Goal: Transaction & Acquisition: Purchase product/service

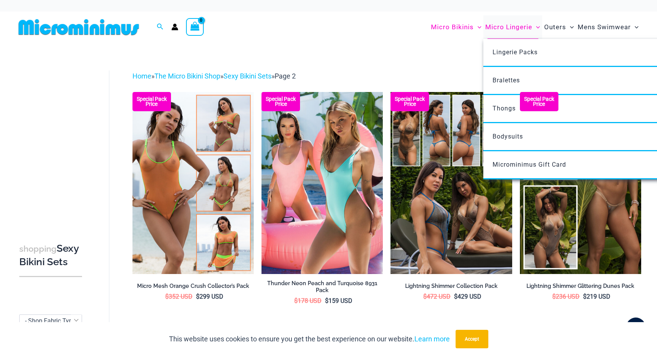
click at [509, 28] on span "Micro Lingerie" at bounding box center [508, 27] width 47 height 20
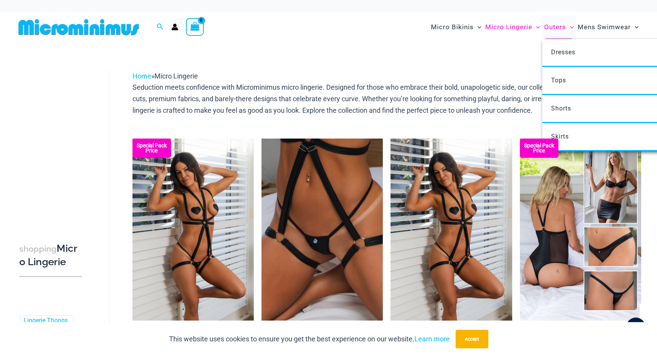
click at [556, 25] on span "Outers" at bounding box center [555, 27] width 22 height 20
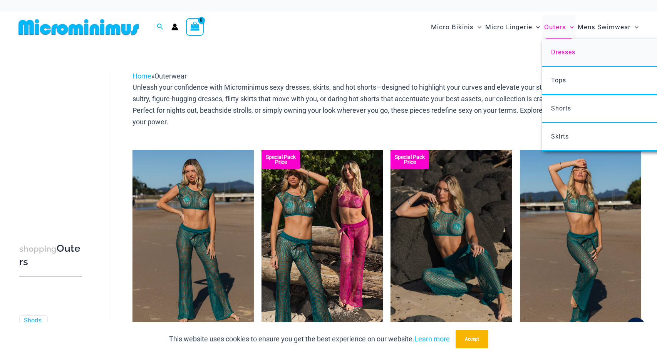
click at [560, 51] on span "Dresses" at bounding box center [563, 51] width 24 height 7
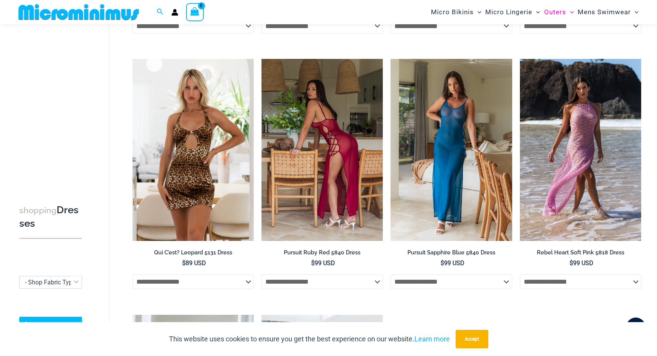
scroll to position [286, 0]
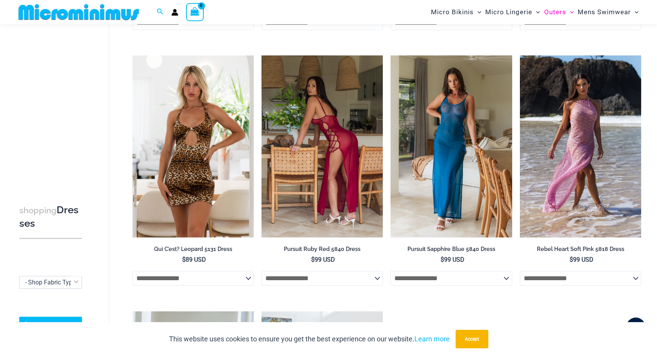
click at [366, 202] on img at bounding box center [321, 146] width 121 height 182
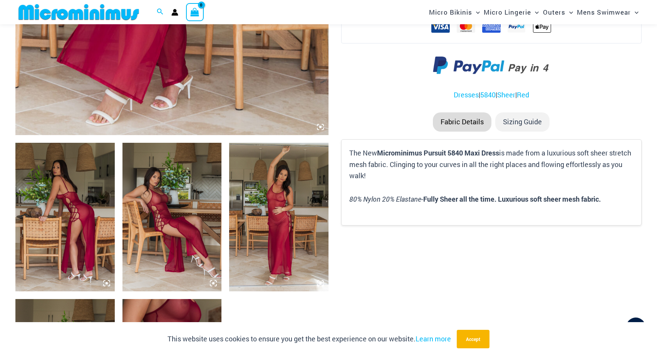
scroll to position [408, 0]
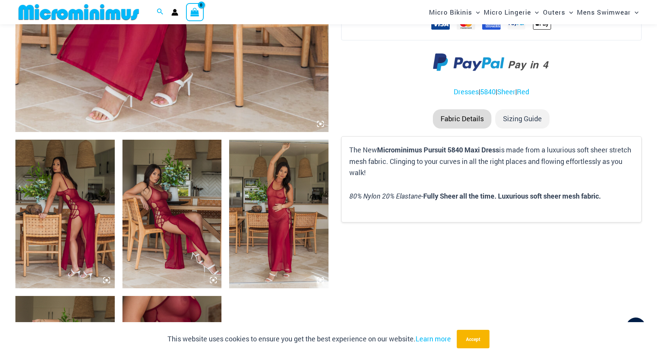
click at [185, 279] on img at bounding box center [171, 214] width 99 height 149
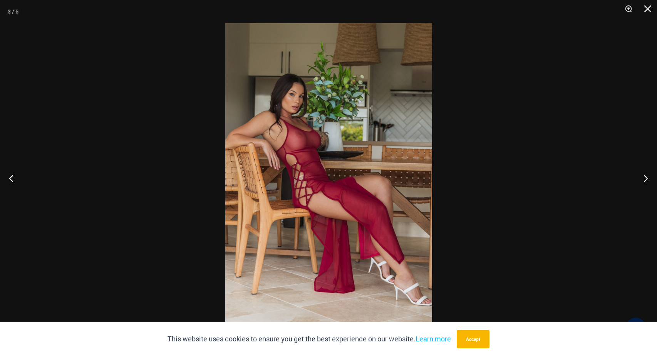
click at [310, 174] on img at bounding box center [328, 178] width 207 height 310
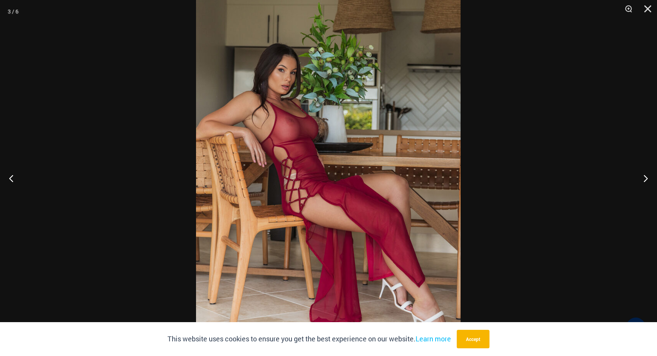
click at [308, 167] on img at bounding box center [328, 177] width 264 height 396
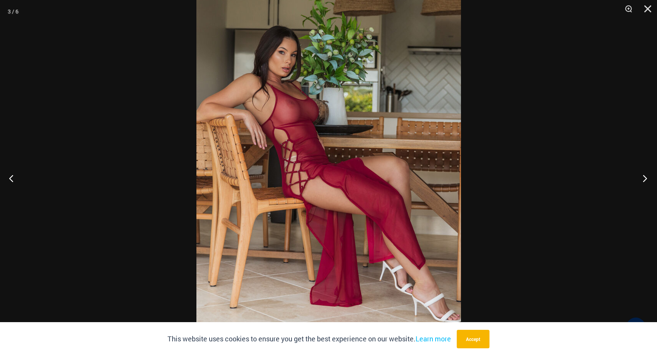
click at [645, 178] on button "Next" at bounding box center [642, 178] width 29 height 38
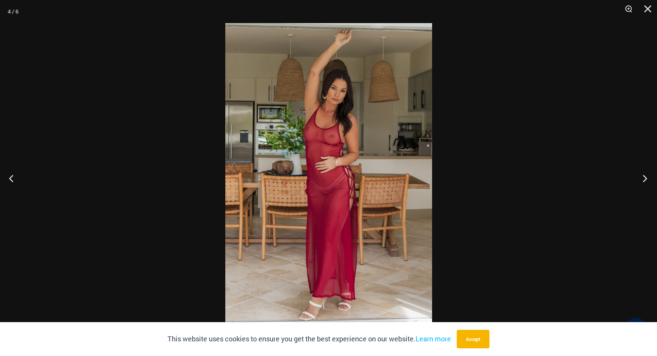
click at [645, 178] on button "Next" at bounding box center [642, 178] width 29 height 38
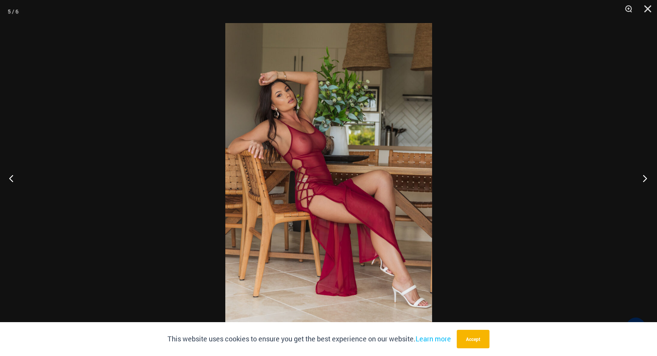
click at [645, 177] on button "Next" at bounding box center [642, 178] width 29 height 38
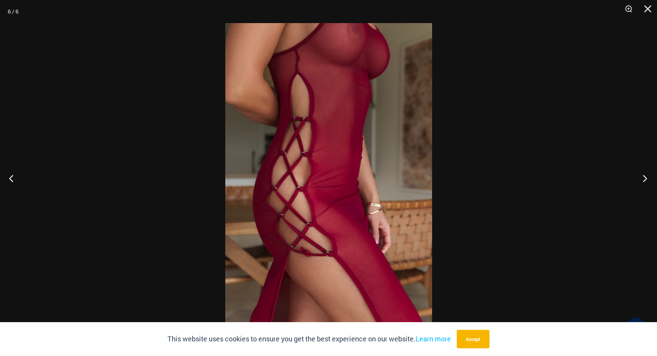
click at [645, 177] on button "Next" at bounding box center [642, 178] width 29 height 38
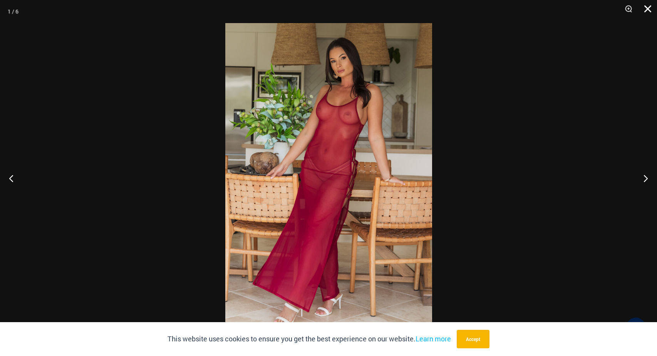
click at [645, 7] on button "Close" at bounding box center [644, 11] width 19 height 23
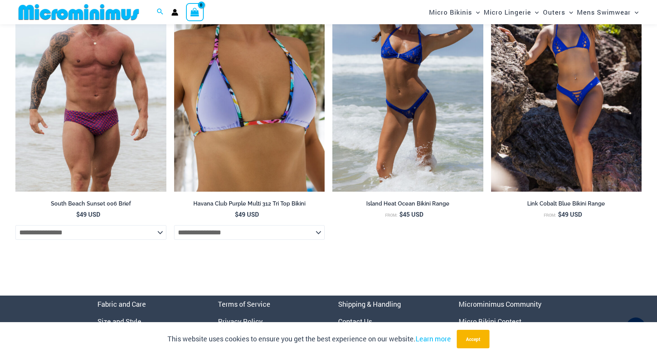
scroll to position [2111, 0]
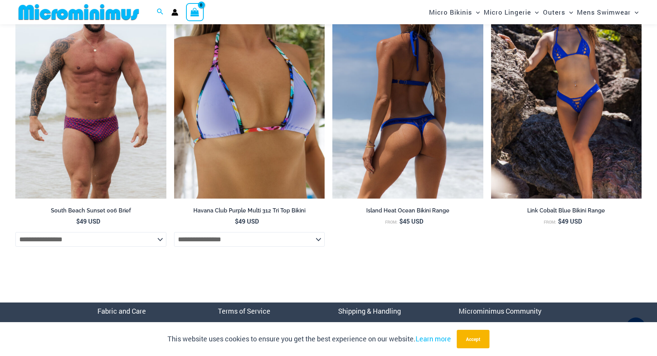
click at [399, 172] on img at bounding box center [407, 86] width 151 height 226
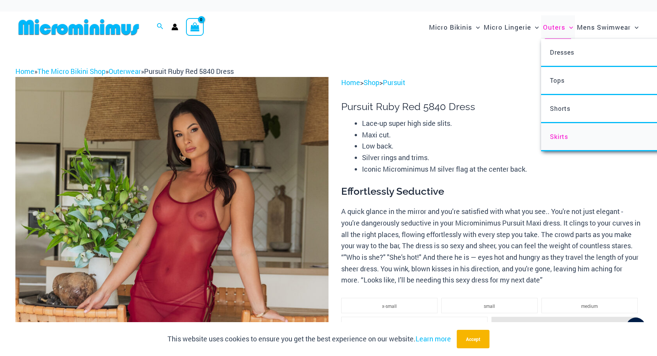
click at [565, 134] on span "Skirts" at bounding box center [559, 136] width 18 height 8
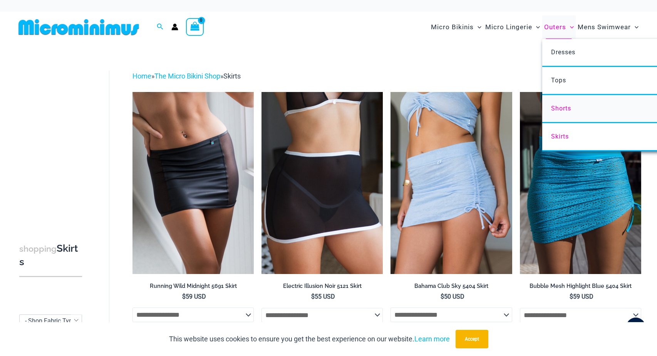
click at [560, 103] on link "Shorts" at bounding box center [656, 109] width 229 height 28
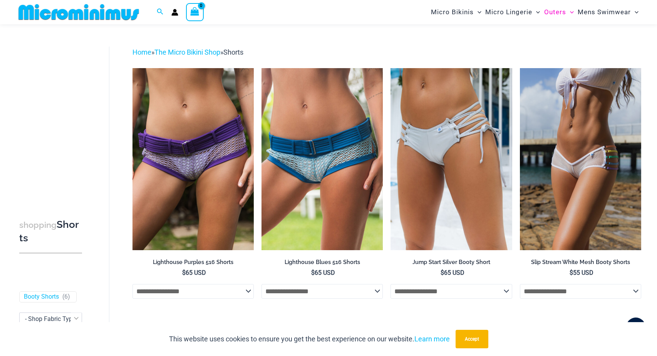
scroll to position [12, 0]
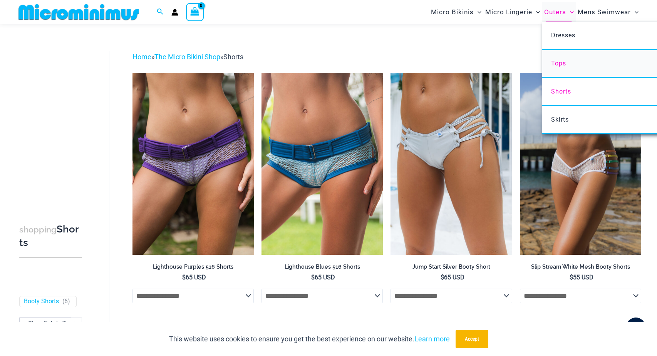
click at [562, 67] on span "Tops" at bounding box center [558, 63] width 15 height 7
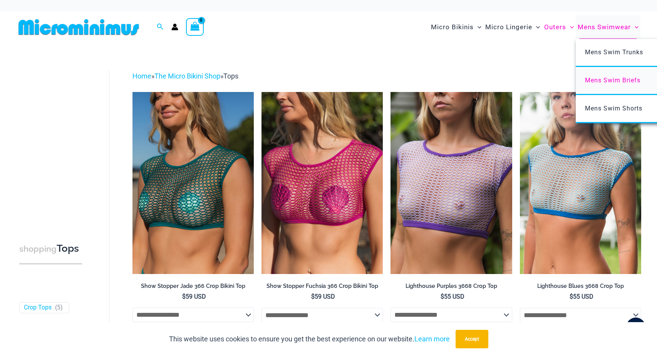
click at [627, 80] on span "Mens Swim Briefs" at bounding box center [612, 80] width 55 height 7
click at [611, 106] on span "Mens Swim Shorts" at bounding box center [613, 108] width 57 height 7
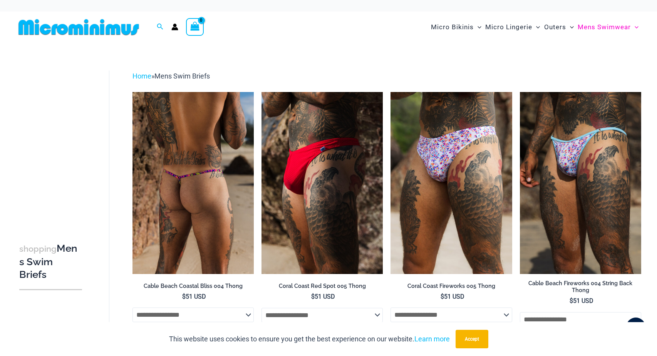
click at [218, 198] on img at bounding box center [192, 183] width 121 height 182
